Goal: Task Accomplishment & Management: Manage account settings

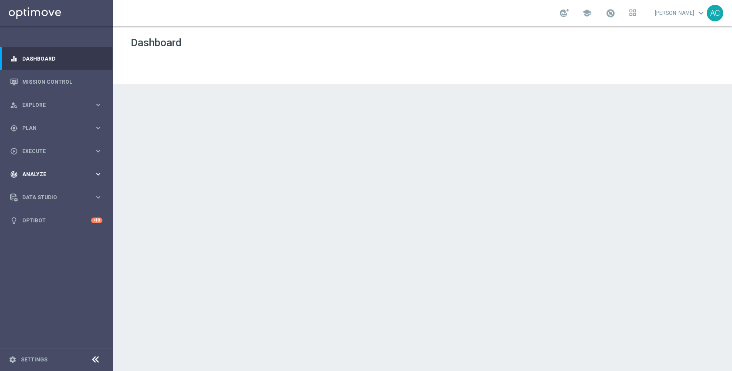
click at [47, 173] on span "Analyze" at bounding box center [58, 174] width 72 height 5
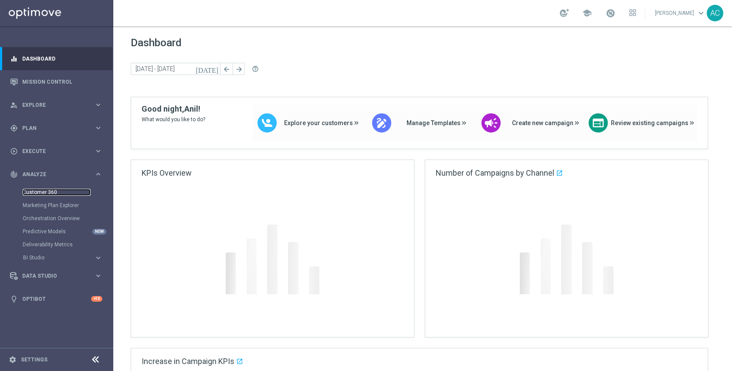
click at [46, 190] on link "Customer 360" at bounding box center [57, 192] width 68 height 7
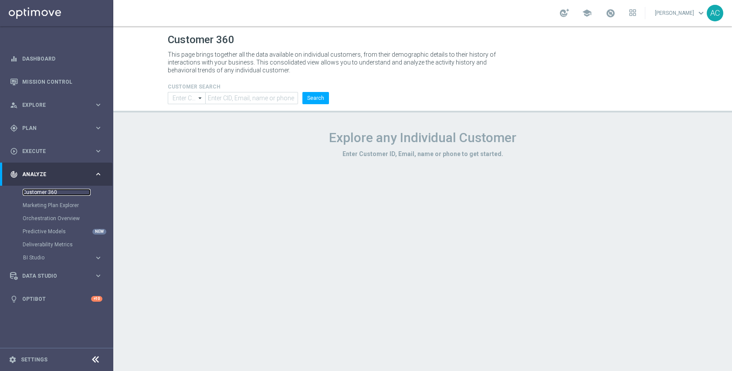
type input "Contains"
click at [248, 94] on input "text" at bounding box center [251, 98] width 93 height 12
paste input "Shahar_w@optimove.com,"
type input "Shahar_w@optimove.com"
click at [319, 100] on button "Search" at bounding box center [315, 98] width 27 height 12
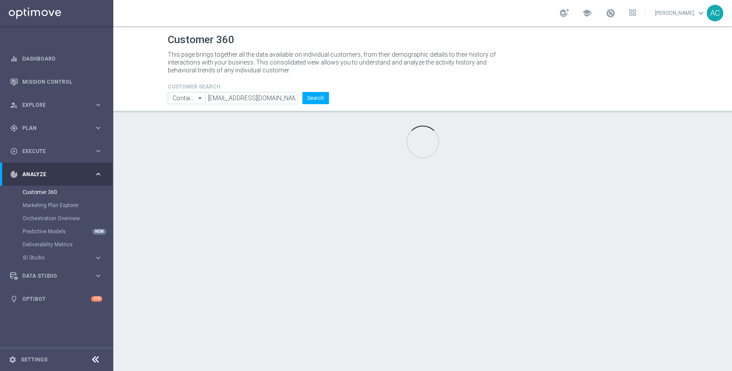
click at [401, 86] on div "CUSTOMER SEARCH Contains Contains arrow_drop_down Show Selected 0 of NaN Contai…" at bounding box center [422, 90] width 523 height 28
click at [282, 101] on input "Shahar_w@optimove.com" at bounding box center [251, 98] width 93 height 12
click at [312, 96] on button "Search" at bounding box center [315, 98] width 27 height 12
click at [386, 82] on div "CUSTOMER SEARCH Contains Contains arrow_drop_down Show Selected 0 of NaN Contai…" at bounding box center [422, 90] width 523 height 28
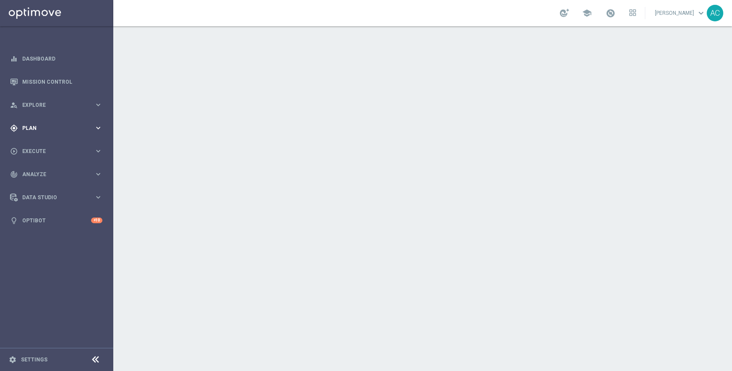
click at [52, 132] on div "gps_fixed Plan keyboard_arrow_right" at bounding box center [56, 127] width 112 height 23
click at [51, 147] on link "Target Groups" at bounding box center [57, 146] width 68 height 7
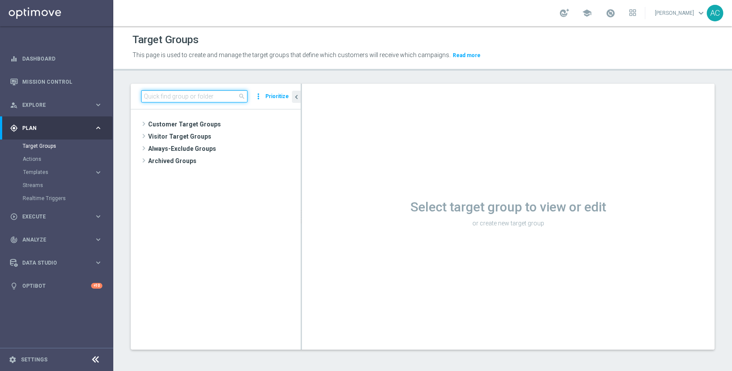
click at [223, 92] on input at bounding box center [194, 96] width 106 height 12
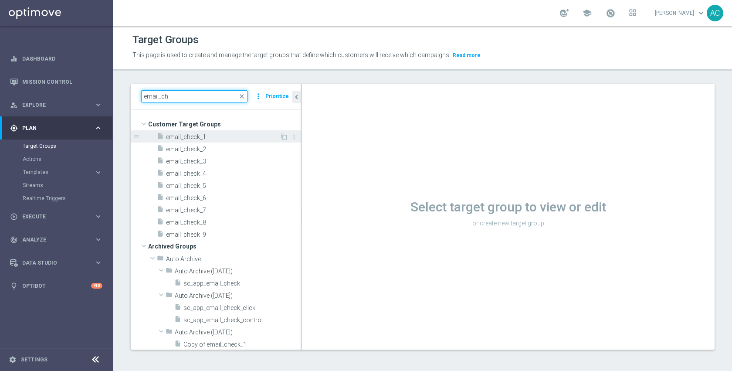
type input "email_ch"
click at [225, 139] on span "email_check_1" at bounding box center [223, 136] width 114 height 7
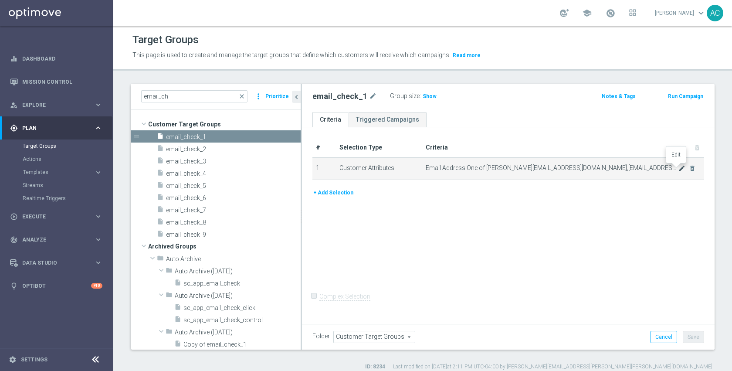
click at [679, 168] on icon "mode_edit" at bounding box center [682, 168] width 7 height 7
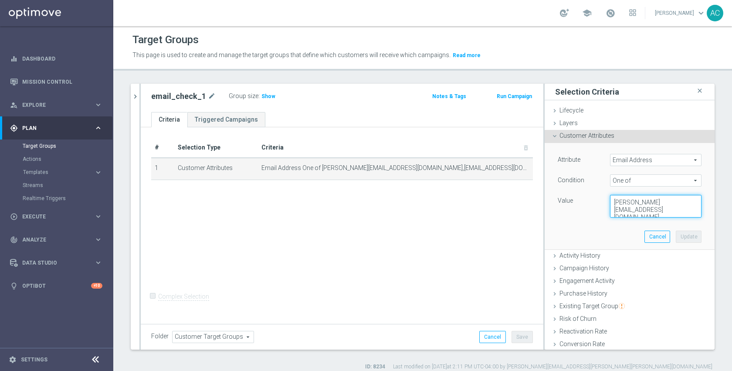
click at [647, 202] on textarea "adam@joseki-tech.com,anil@joseki-tech.com,dmitry@joseki-tech.com,dmitry.volkov@…" at bounding box center [656, 206] width 92 height 23
paste textarea "shahar_w@optimove"
type textarea "shahar_w@optimove.com"
click at [676, 234] on button "Update" at bounding box center [689, 237] width 26 height 12
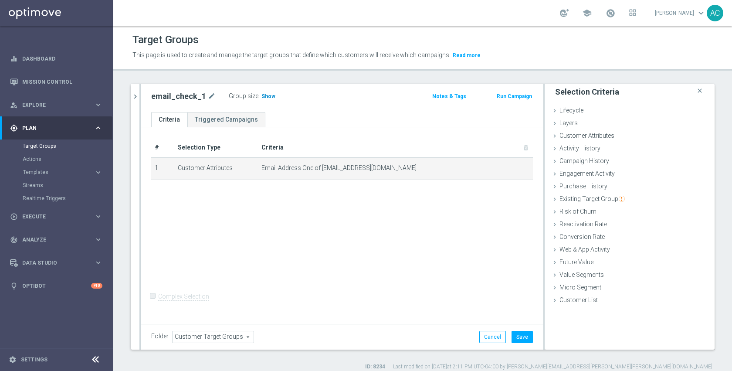
click at [268, 100] on h3 "Show" at bounding box center [269, 97] width 16 height 10
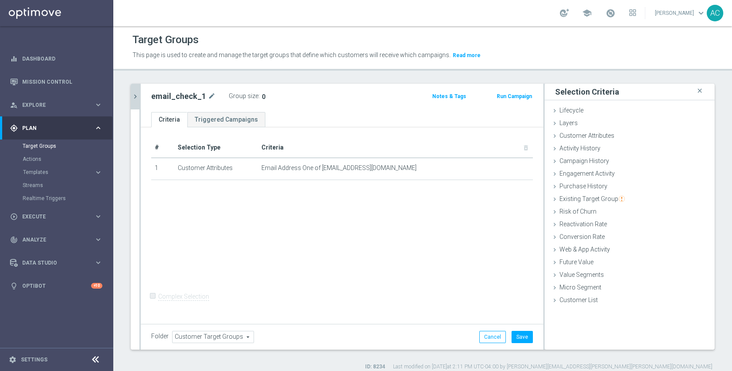
click at [136, 101] on button "chevron_right" at bounding box center [135, 97] width 9 height 26
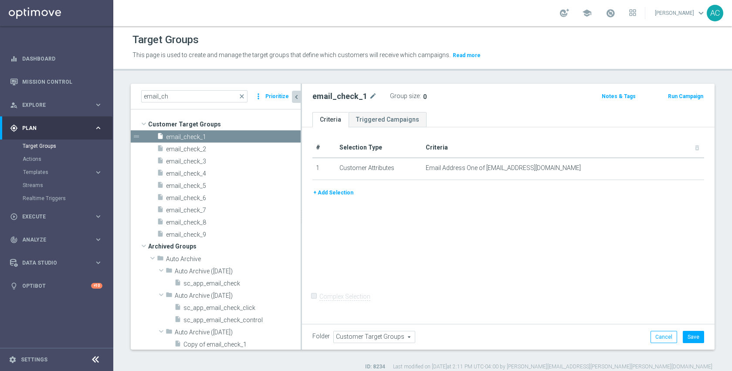
click at [275, 98] on button "Prioritize" at bounding box center [277, 97] width 26 height 12
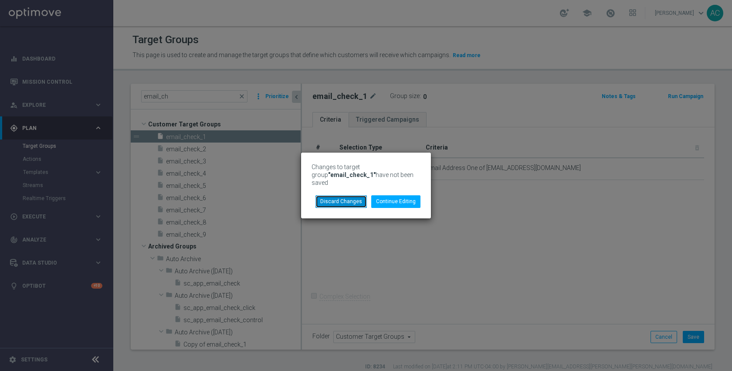
click at [354, 196] on button "Discard Changes" at bounding box center [341, 201] width 51 height 12
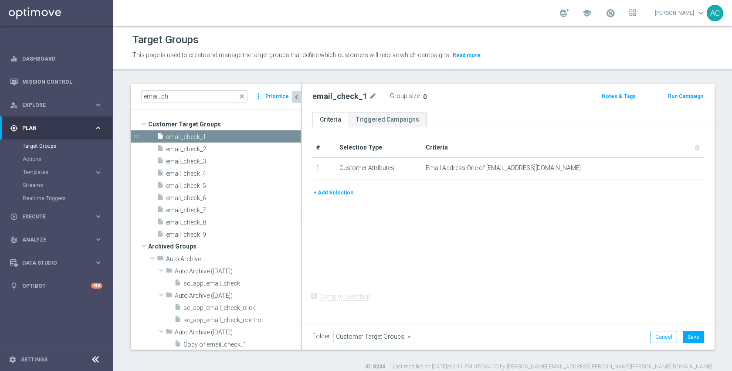
click at [276, 93] on button "Prioritize" at bounding box center [277, 97] width 26 height 12
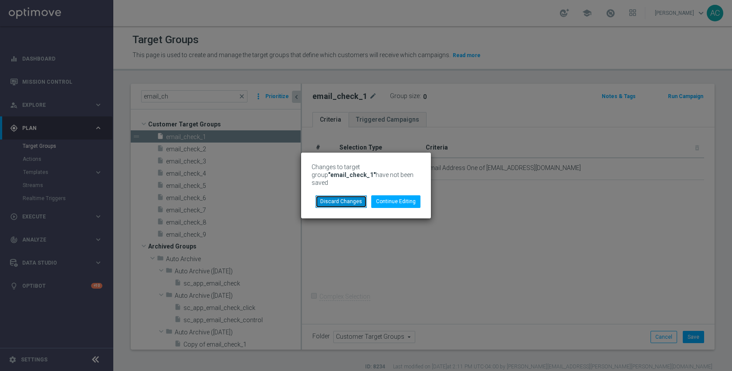
click at [347, 195] on button "Discard Changes" at bounding box center [341, 201] width 51 height 12
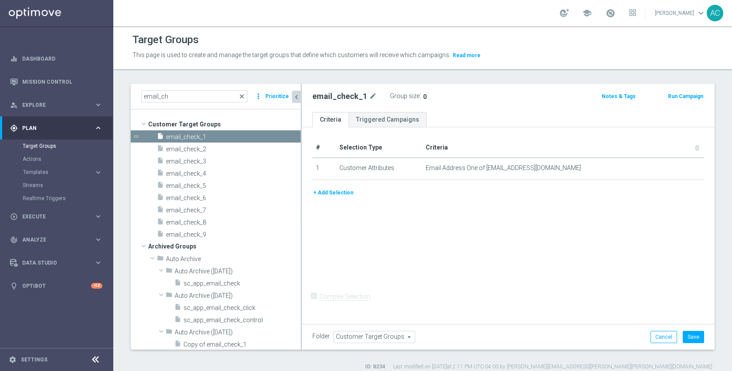
click at [244, 96] on span "close" at bounding box center [241, 96] width 7 height 7
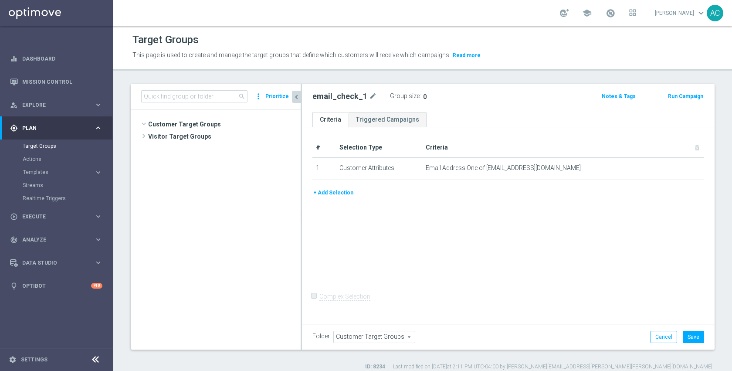
scroll to position [469, 0]
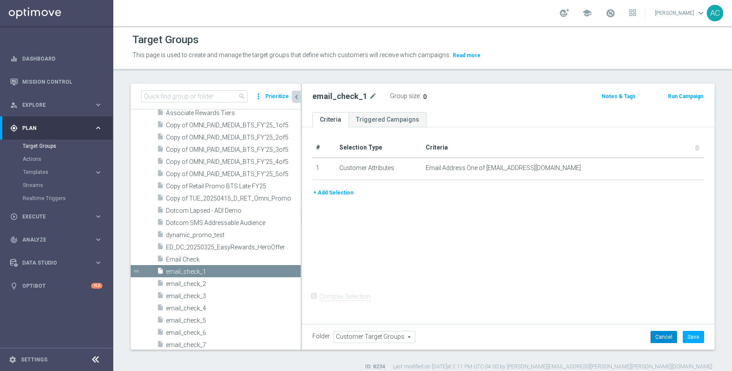
click at [658, 339] on button "Cancel" at bounding box center [664, 337] width 27 height 12
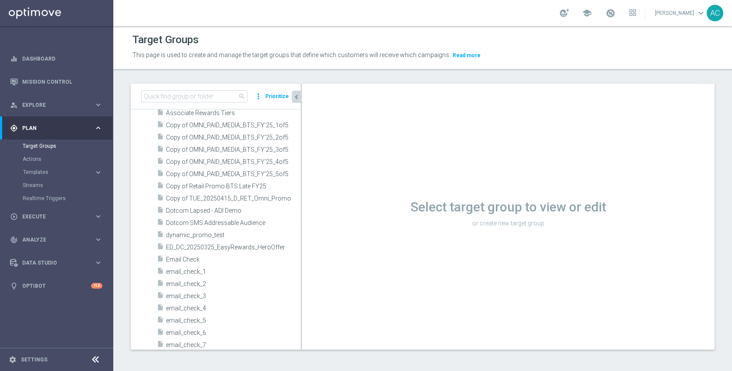
click at [268, 96] on button "Prioritize" at bounding box center [277, 97] width 26 height 12
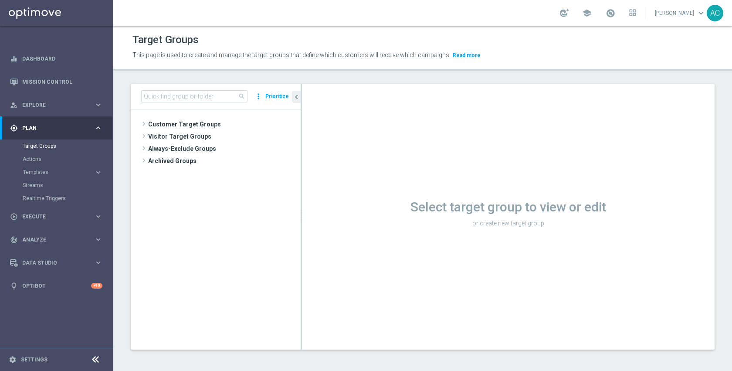
click at [278, 95] on button "Prioritize" at bounding box center [277, 97] width 26 height 12
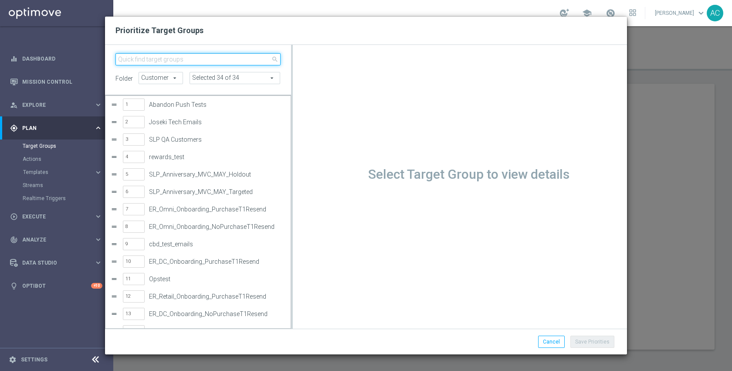
click at [216, 61] on input "search" at bounding box center [197, 59] width 165 height 12
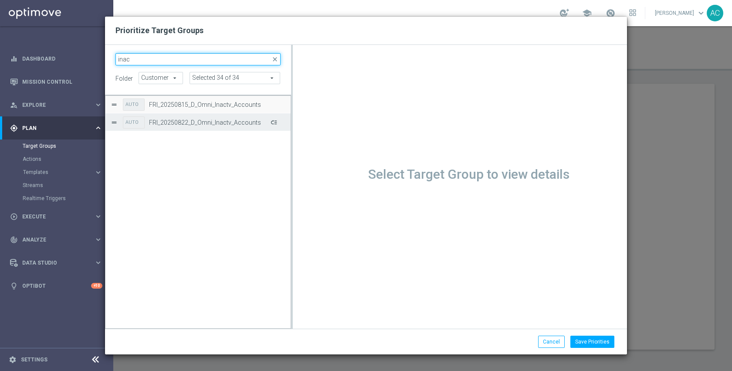
type input "inac"
click at [276, 122] on button "Press SPACE to select this row." at bounding box center [273, 122] width 9 height 13
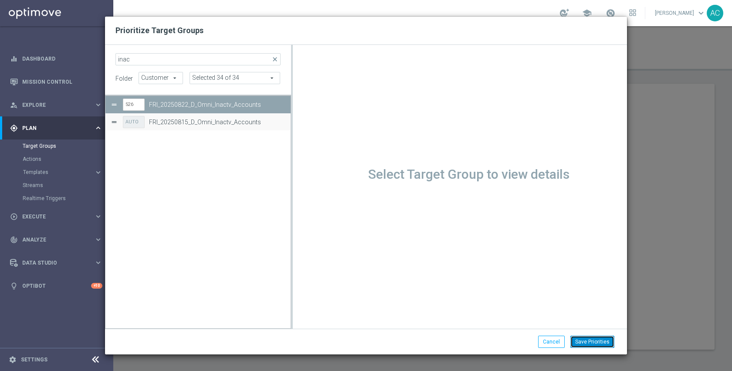
click at [587, 344] on button "Save Priorities" at bounding box center [592, 342] width 44 height 12
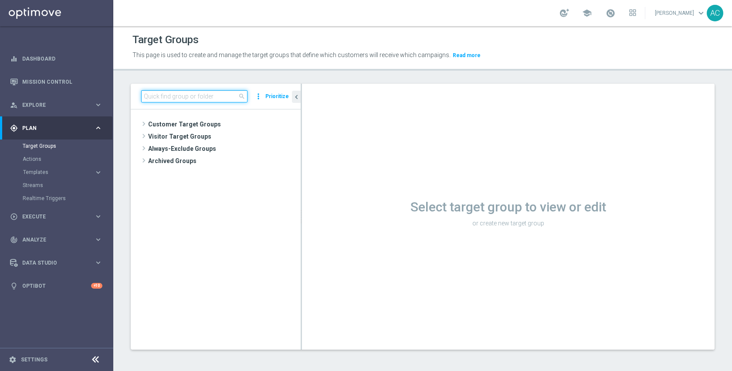
click at [223, 93] on input at bounding box center [194, 96] width 106 height 12
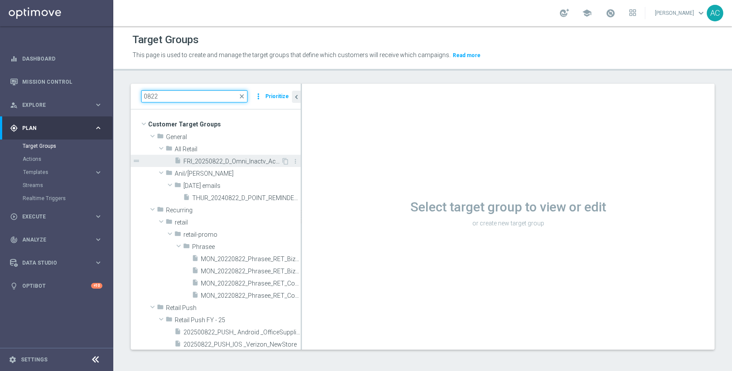
type input "0822"
click at [228, 161] on span "FRI_20250822_D_Omni_Inactv_Accounts" at bounding box center [232, 161] width 98 height 7
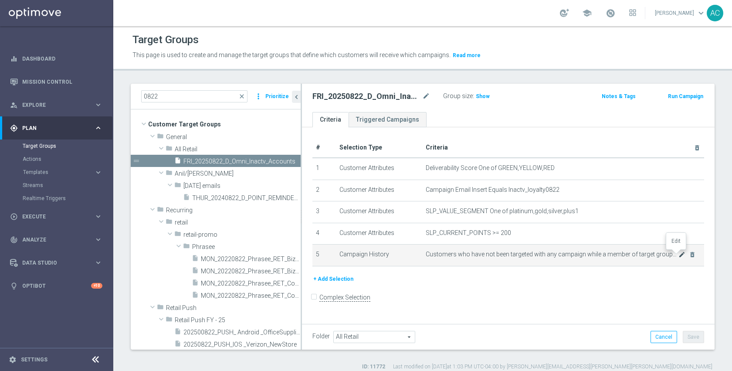
click at [679, 254] on icon "mode_edit" at bounding box center [682, 254] width 7 height 7
